Goal: Complete application form

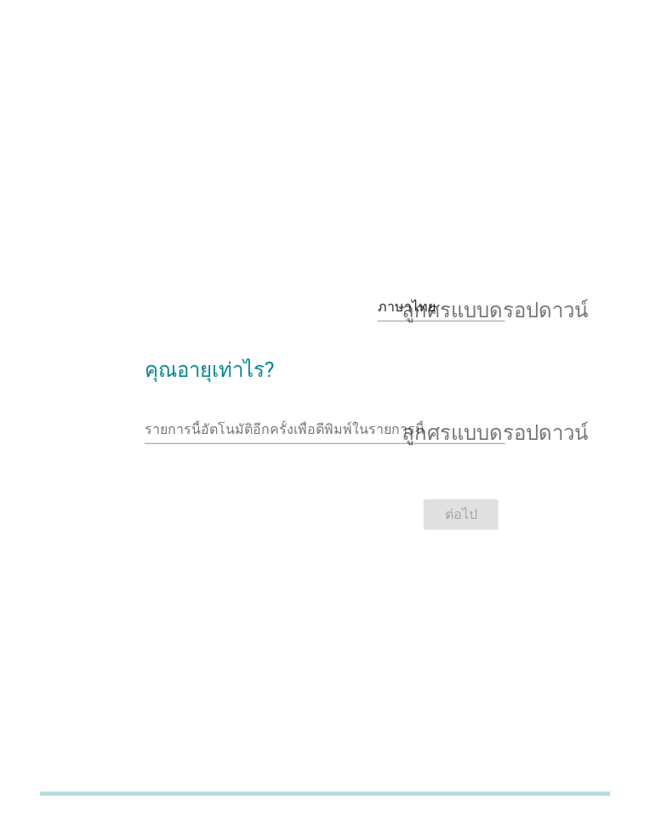
click at [466, 317] on font "ลูกศรแบบดรอปดาวน์" at bounding box center [495, 307] width 186 height 20
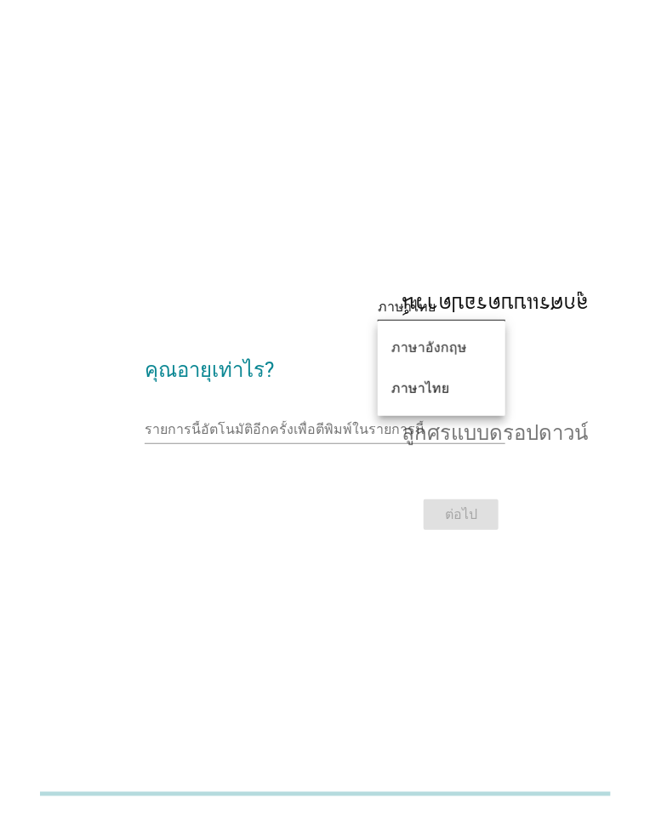
click at [447, 350] on font "ภาษาอังกฤษ" at bounding box center [429, 347] width 76 height 16
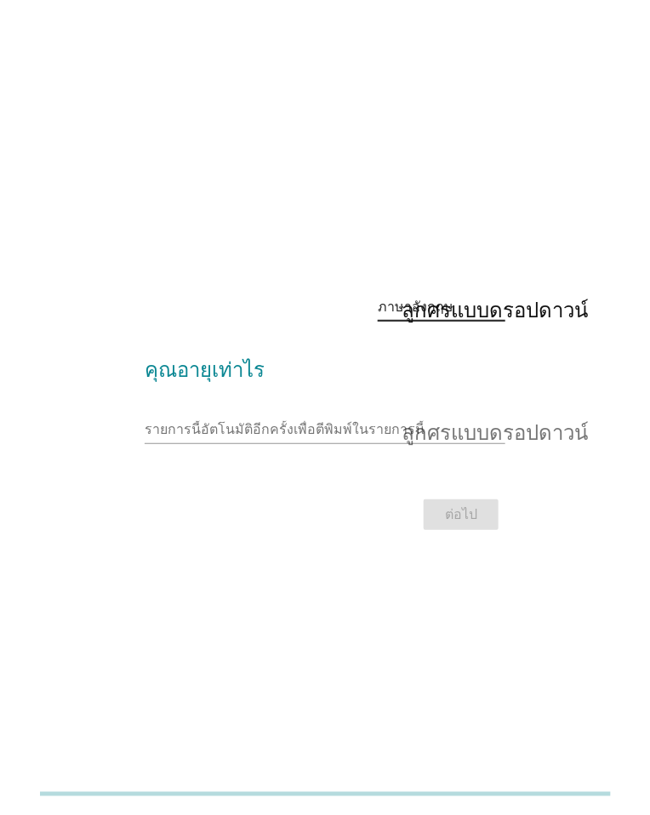
click at [441, 321] on div "ภาษาอังกฤษ ลูกศรแบบดรอปดาวน์" at bounding box center [442, 306] width 128 height 27
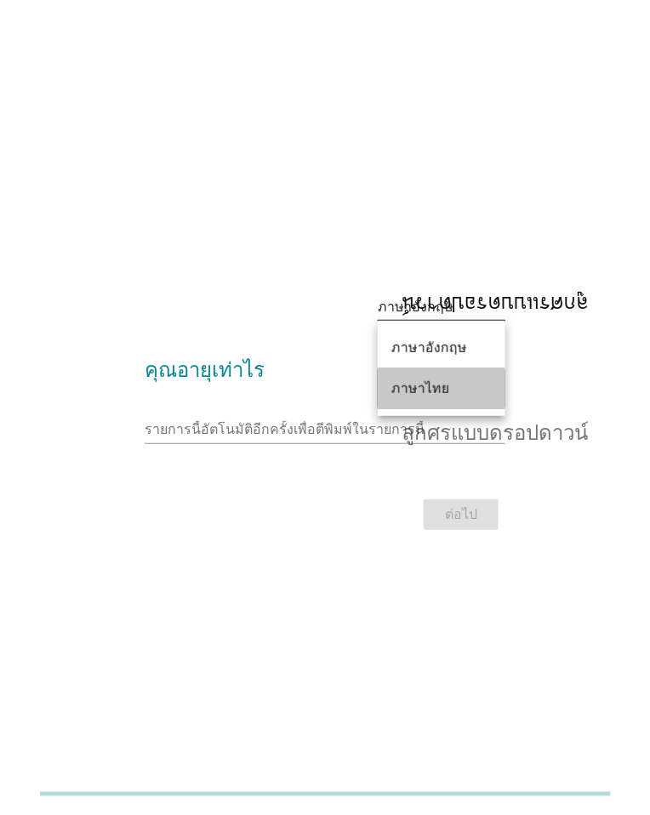
click at [433, 391] on font "ภาษาไทย" at bounding box center [420, 388] width 58 height 16
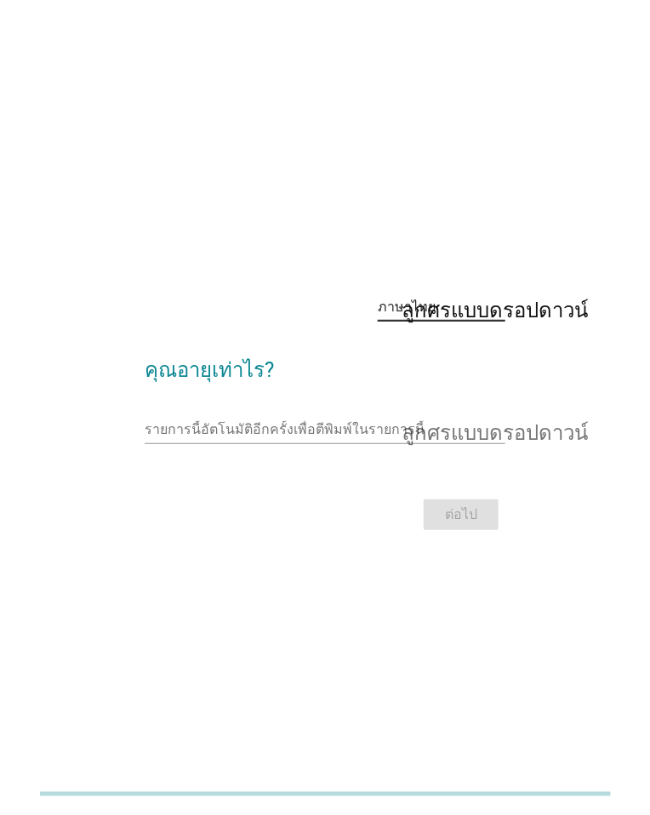
click at [350, 443] on input "รายการนี้เป็นแบบอัตโนมัติ คุณสามารถพิมพ์ลงในรายการนี้" at bounding box center [313, 429] width 337 height 27
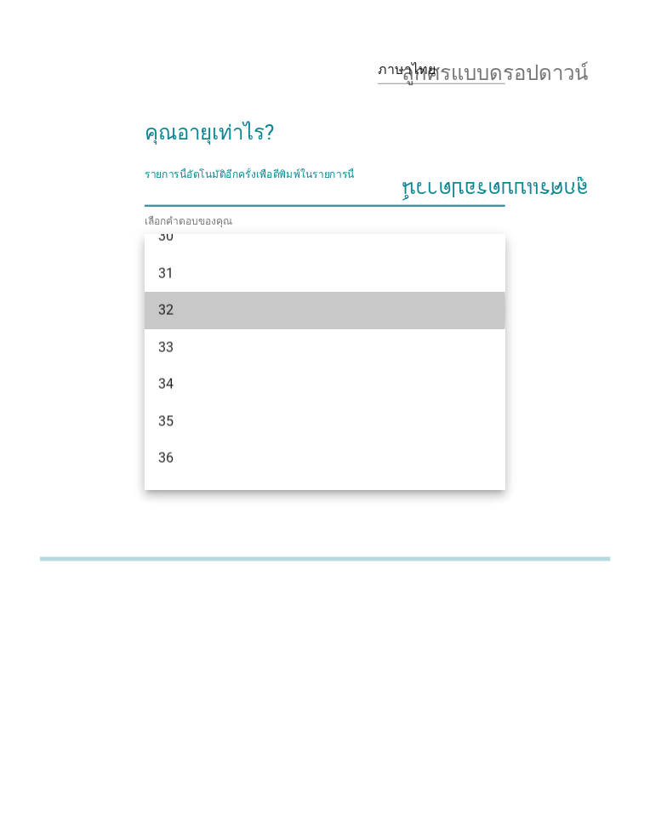
scroll to position [526, 0]
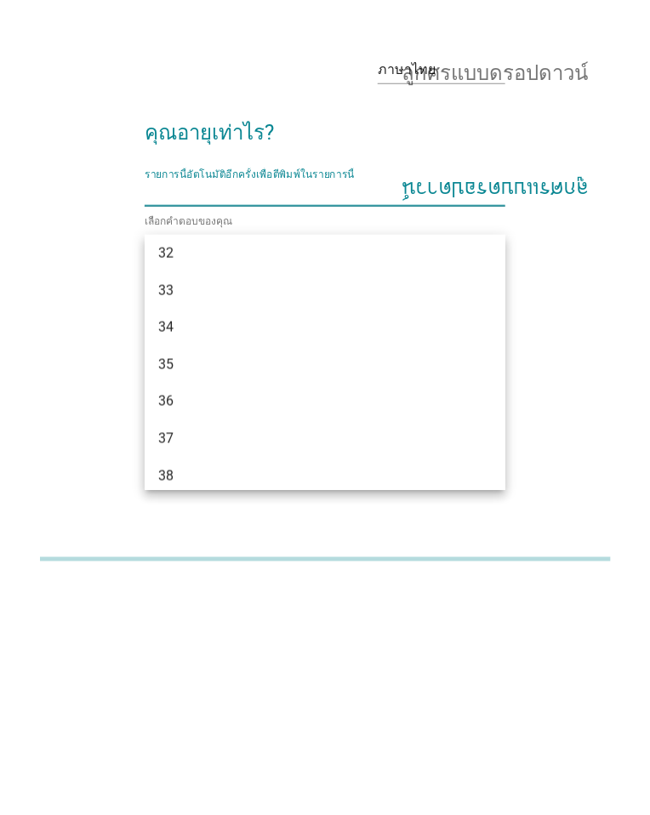
click at [284, 563] on div "34" at bounding box center [310, 562] width 305 height 20
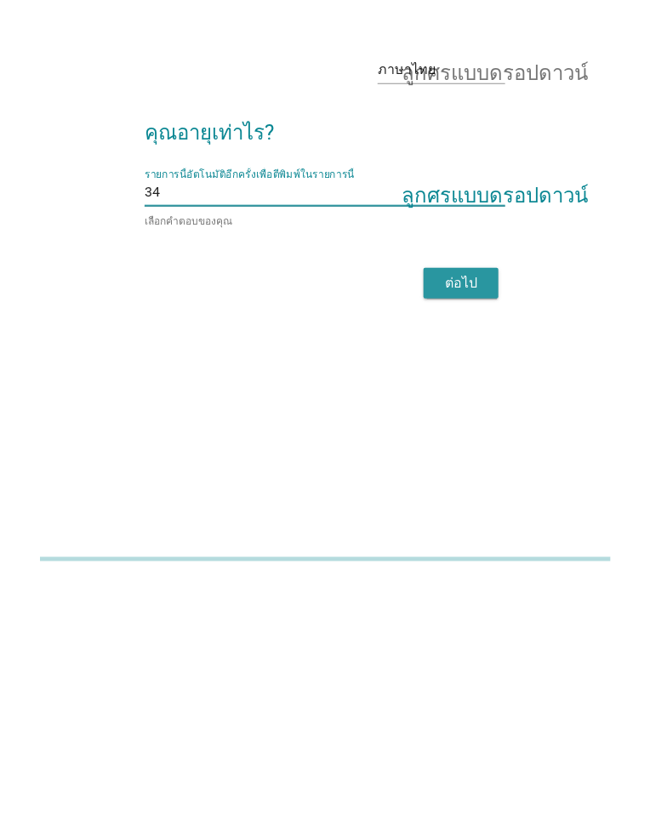
click at [455, 526] on font "ต่อไป" at bounding box center [461, 518] width 32 height 16
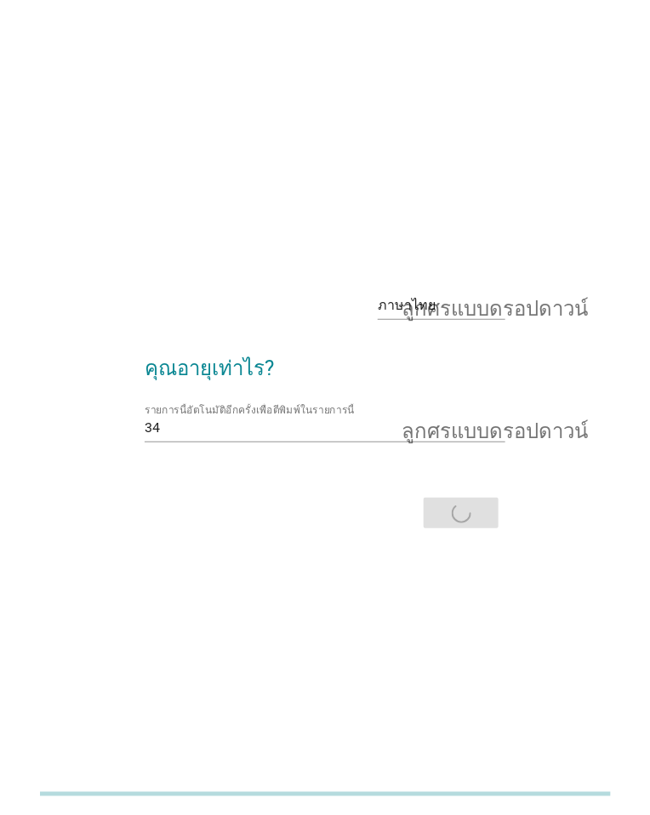
scroll to position [0, 0]
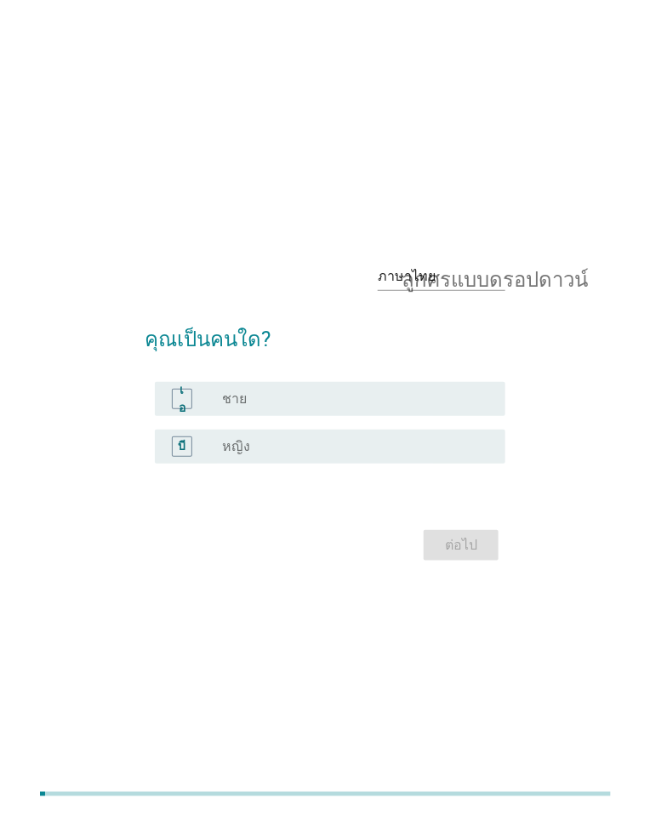
click at [279, 464] on div "บี ปุ่มวิทยุ[PERSON_NAME]เลือก หญิง" at bounding box center [330, 447] width 350 height 34
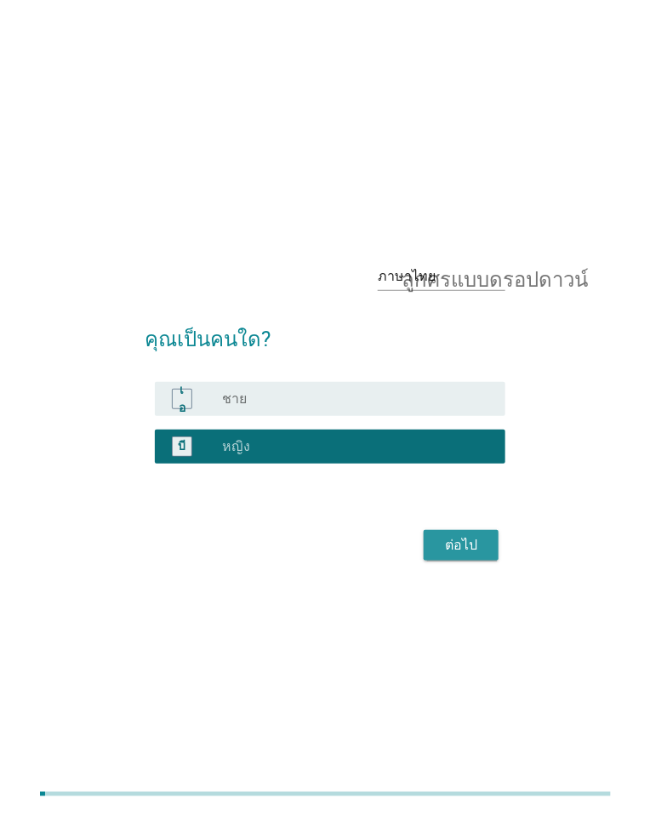
click at [471, 553] on font "ต่อไป" at bounding box center [461, 545] width 32 height 16
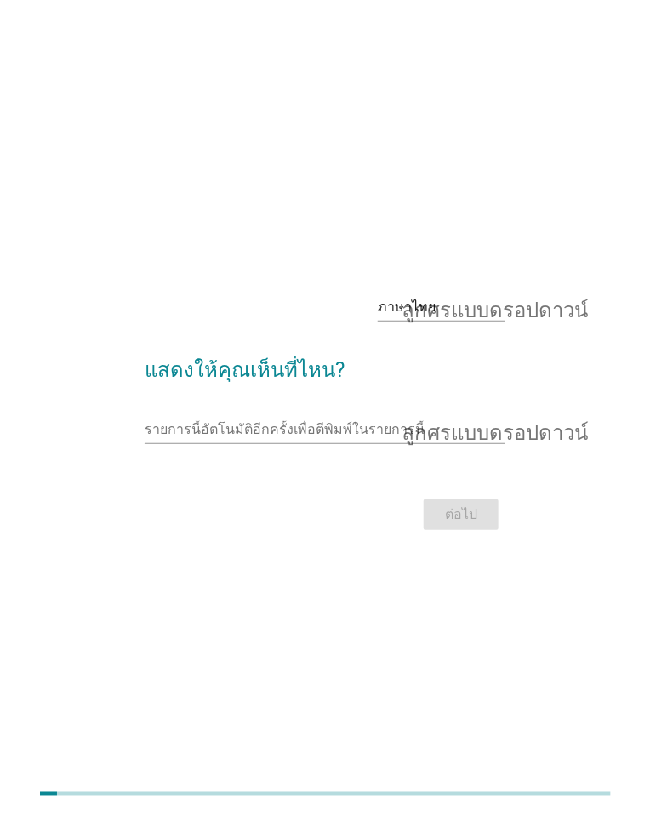
click at [337, 443] on input "รายการนี้อัตโนมัติอีกครั้งเพื่อตีพิมพ์ในรายการนี้" at bounding box center [313, 429] width 337 height 27
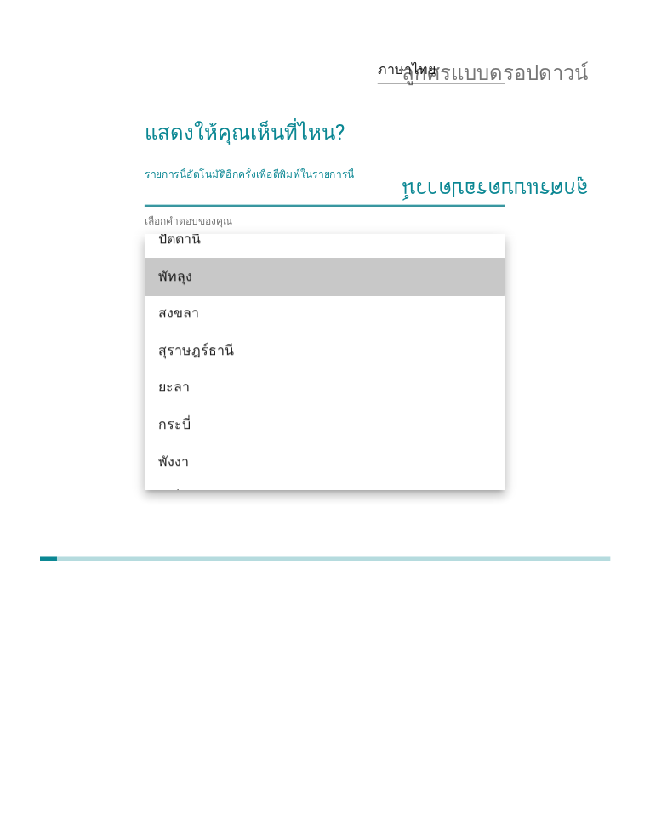
scroll to position [2470, 0]
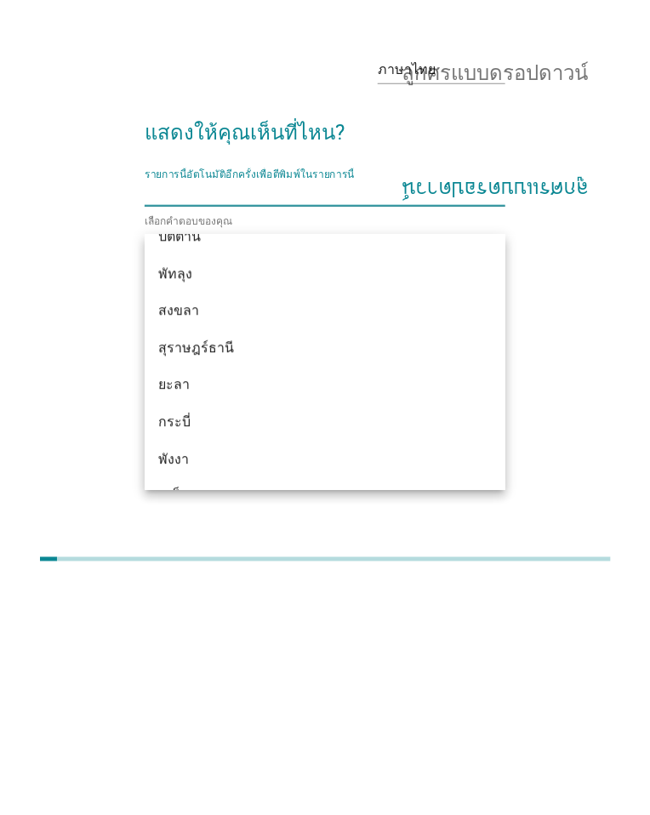
click at [315, 551] on div "สงขลา" at bounding box center [310, 546] width 305 height 20
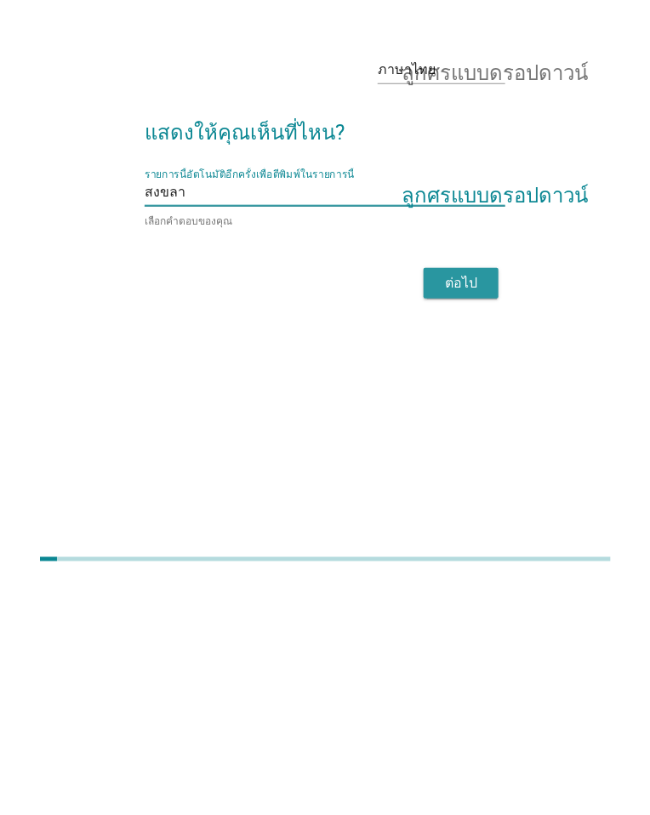
click at [476, 526] on font "ต่อไป" at bounding box center [461, 518] width 32 height 16
